Goal: Task Accomplishment & Management: Use online tool/utility

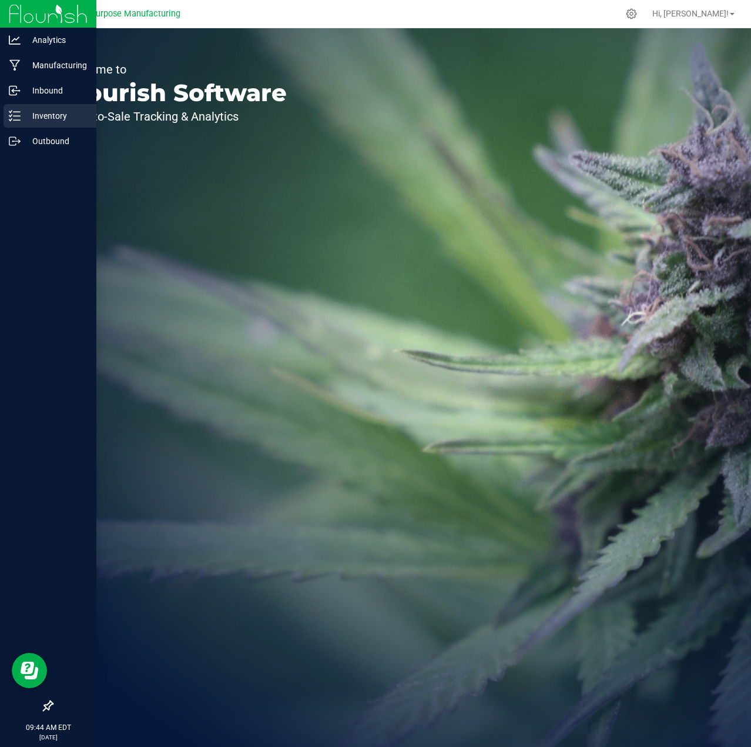
click at [38, 118] on p "Inventory" at bounding box center [56, 116] width 71 height 14
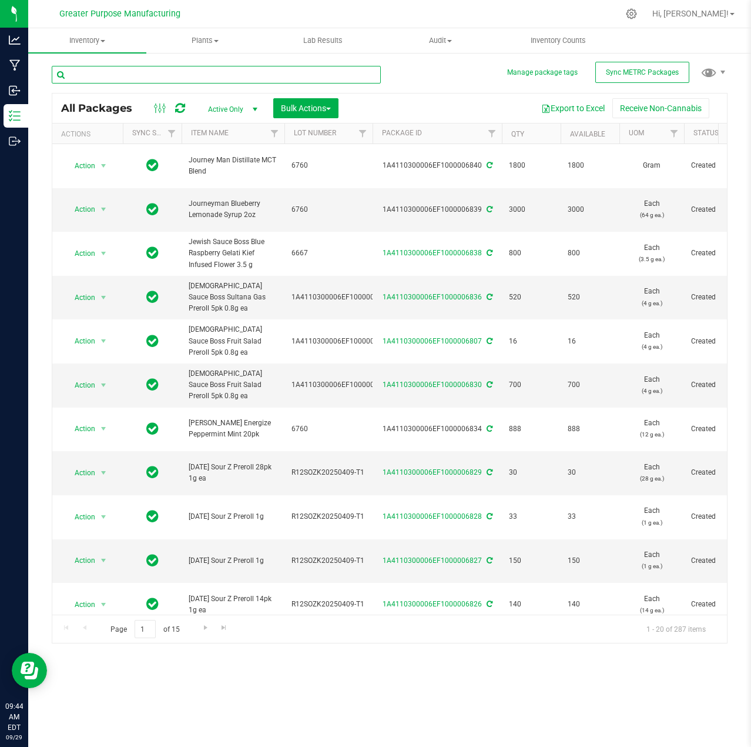
click at [205, 71] on input "text" at bounding box center [216, 75] width 329 height 18
paste input "1A4110300006EF1000006795"
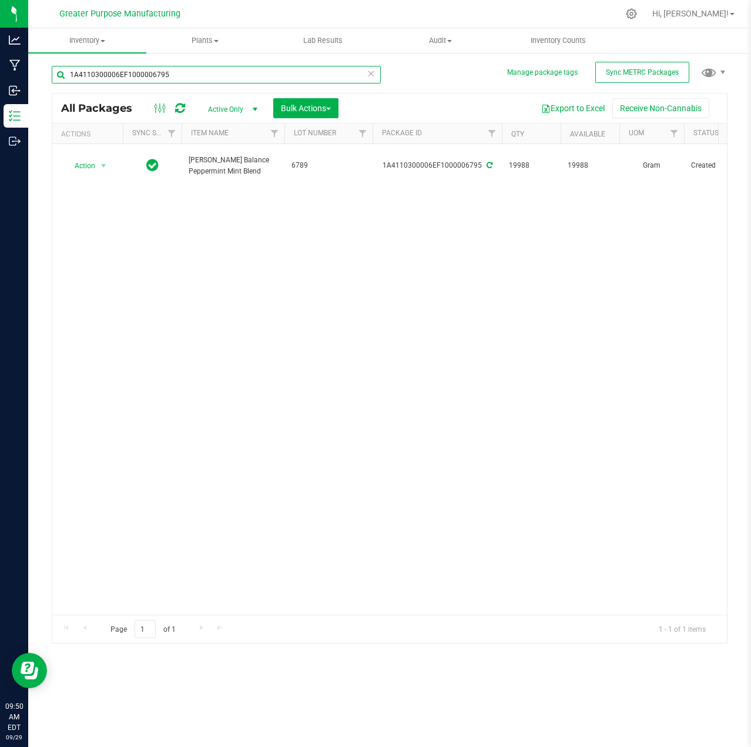
drag, startPoint x: 155, startPoint y: 75, endPoint x: 37, endPoint y: 78, distance: 117.6
click at [36, 78] on div "Manage package tags Sync METRC Packages 1A4110300006EF1000006795 All Packages A…" at bounding box center [389, 231] width 723 height 359
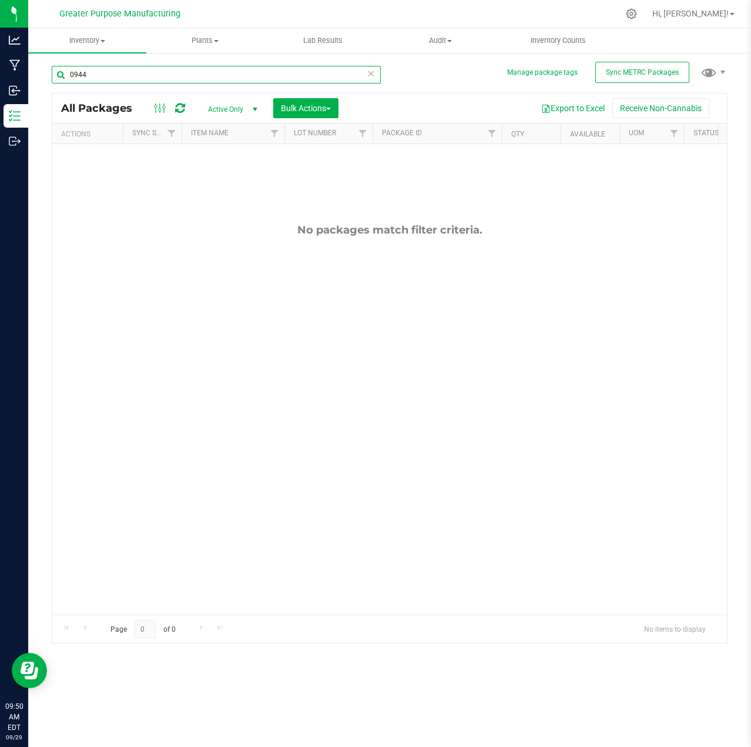
type input "0944"
click at [258, 109] on span "select" at bounding box center [254, 109] width 9 height 9
click at [228, 181] on li "All" at bounding box center [229, 181] width 63 height 18
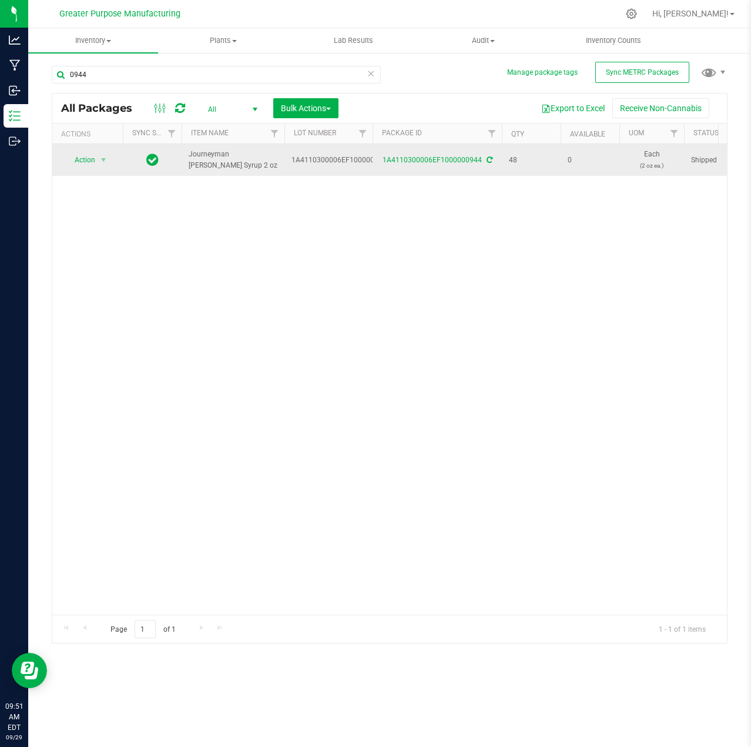
click at [487, 161] on icon at bounding box center [490, 159] width 6 height 7
click at [104, 158] on span "select" at bounding box center [103, 159] width 9 height 9
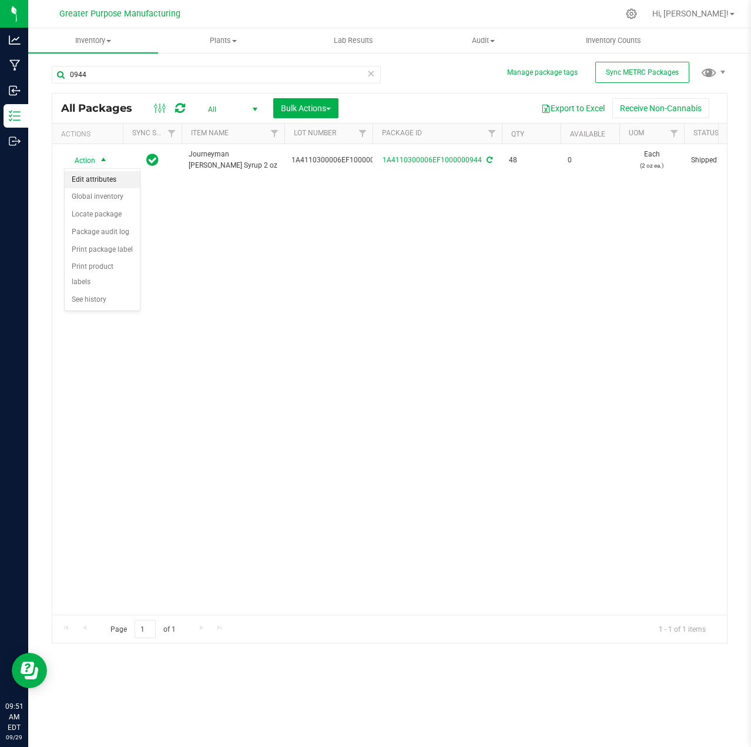
click at [103, 179] on li "Edit attributes" at bounding box center [102, 180] width 75 height 18
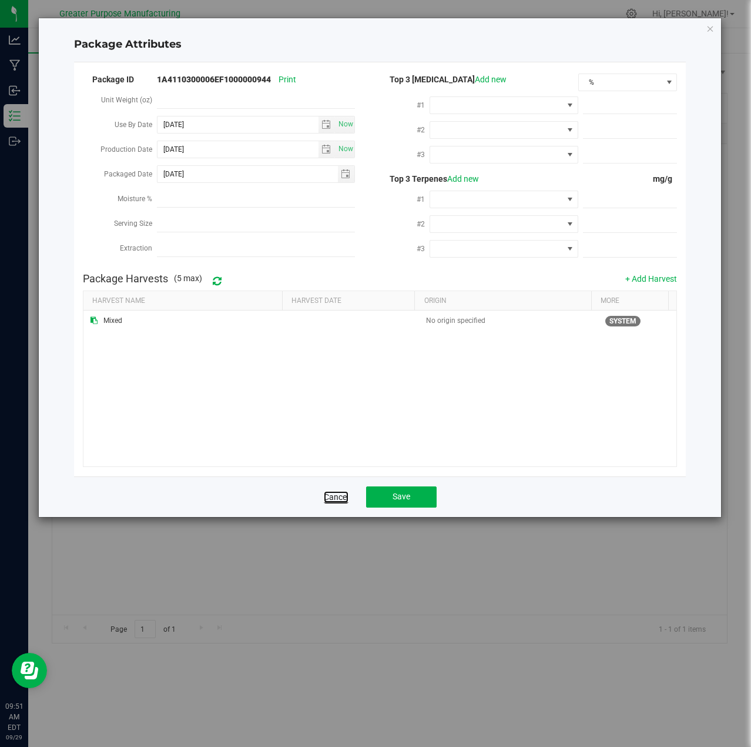
click at [340, 493] on link "Cancel" at bounding box center [336, 497] width 25 height 12
